Goal: Find specific page/section: Find specific page/section

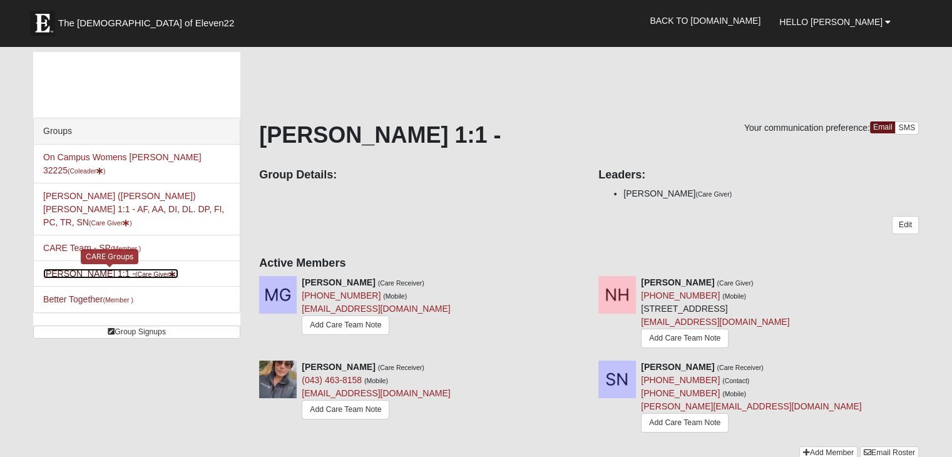
click at [85, 268] on link "[PERSON_NAME] 1:1 - (Care Giver )" at bounding box center [110, 273] width 135 height 10
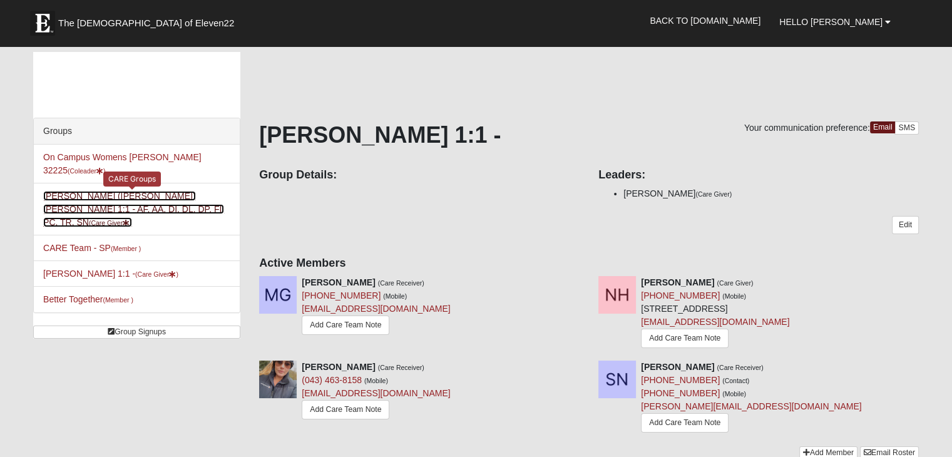
click at [90, 196] on link "[PERSON_NAME] ([PERSON_NAME]) [PERSON_NAME] 1:1 - AF, AA, DI, DL. DP, FI, PC, T…" at bounding box center [133, 209] width 181 height 36
